Goal: Information Seeking & Learning: Find specific fact

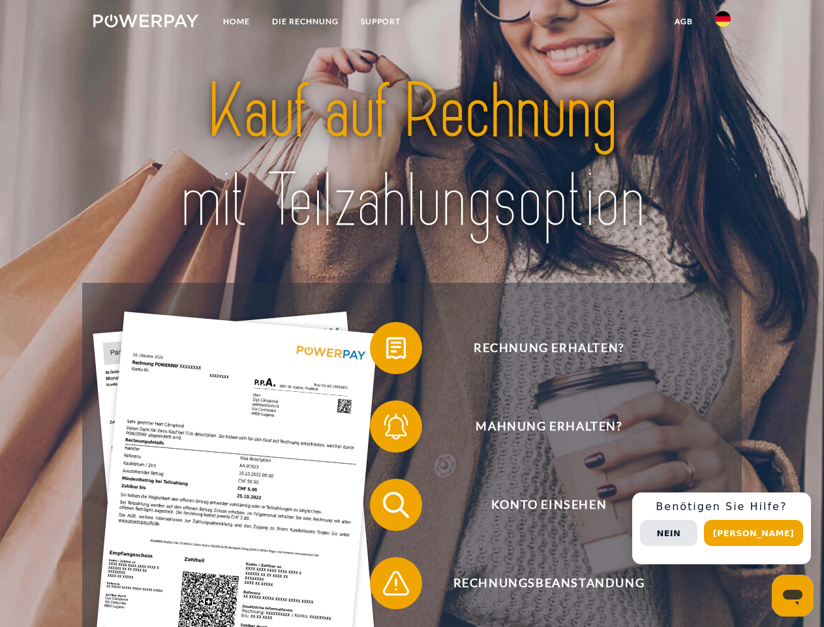
click at [146, 23] on img at bounding box center [145, 20] width 105 height 13
click at [723, 23] on img at bounding box center [723, 19] width 16 height 16
click at [683, 22] on link "agb" at bounding box center [684, 21] width 40 height 23
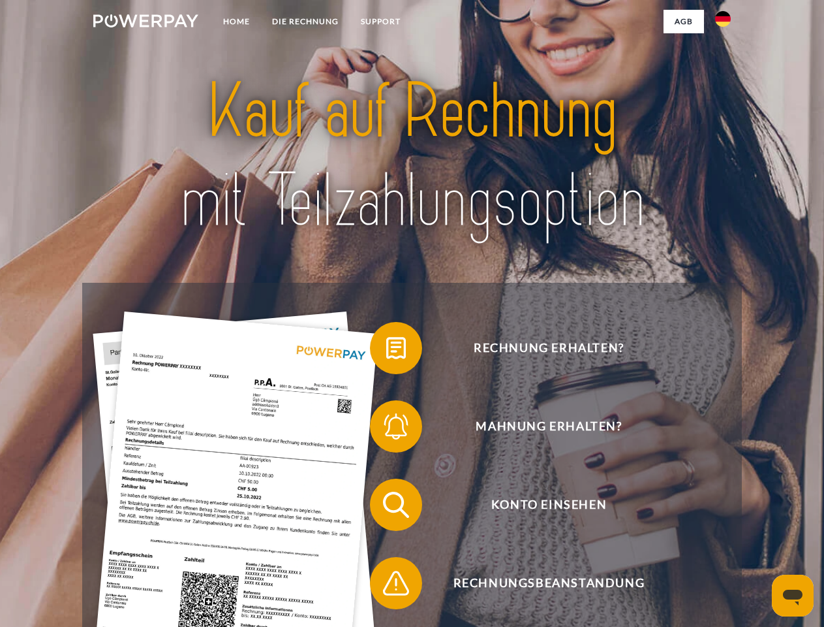
click at [386, 350] on span at bounding box center [376, 347] width 65 height 65
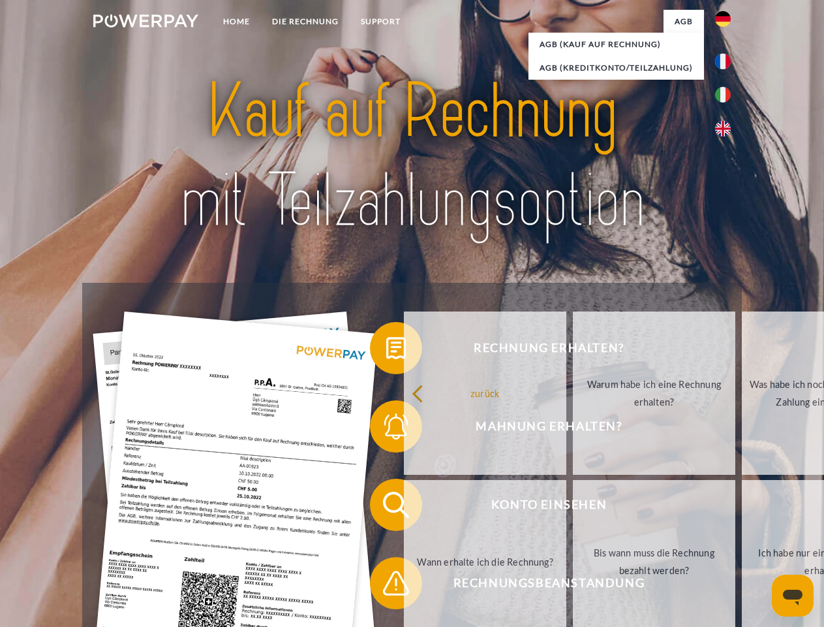
click at [386, 429] on div "Rechnung erhalten? Mahnung erhalten? Konto einsehen" at bounding box center [411, 544] width 659 height 522
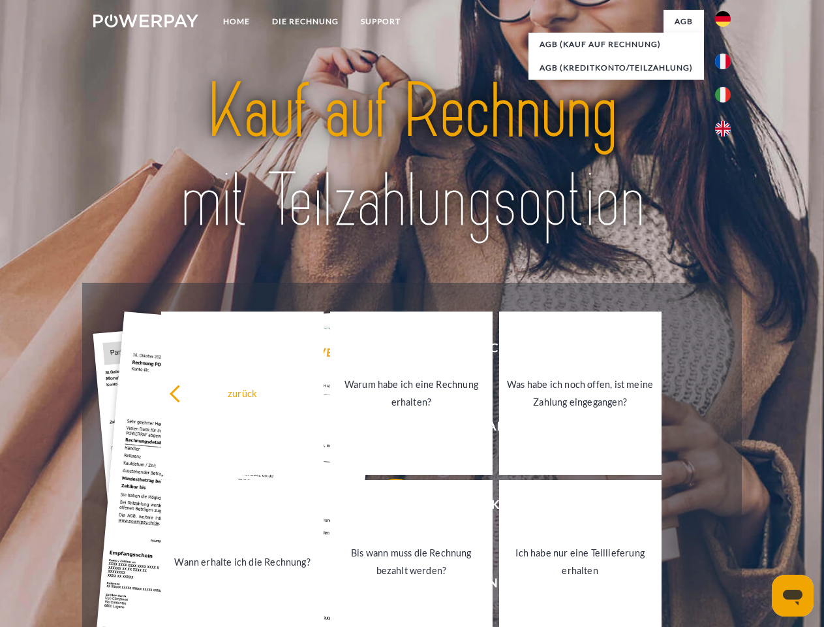
click at [386, 507] on link "Bis wann muss die Rechnung bezahlt werden?" at bounding box center [411, 561] width 163 height 163
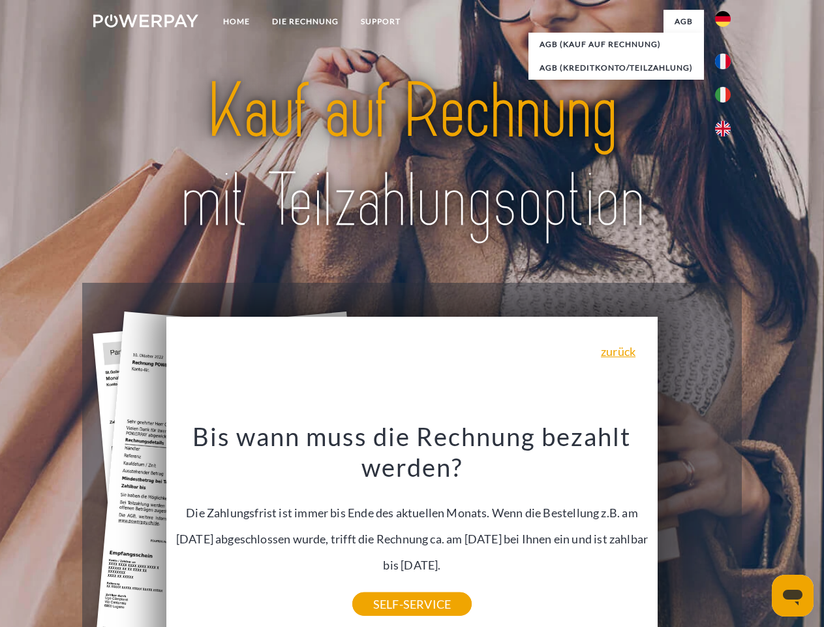
click at [386, 585] on div "Bis wann muss die Rechnung bezahlt werden? Die Zahlungsfrist ist immer bis Ende…" at bounding box center [412, 511] width 476 height 183
click at [726, 528] on div "Rechnung erhalten? Mahnung erhalten? Konto einsehen" at bounding box center [411, 544] width 659 height 522
click at [694, 531] on span "Konto einsehen" at bounding box center [549, 504] width 320 height 52
click at [758, 533] on header "Home DIE RECHNUNG SUPPORT" at bounding box center [412, 450] width 824 height 901
